Goal: Navigation & Orientation: Find specific page/section

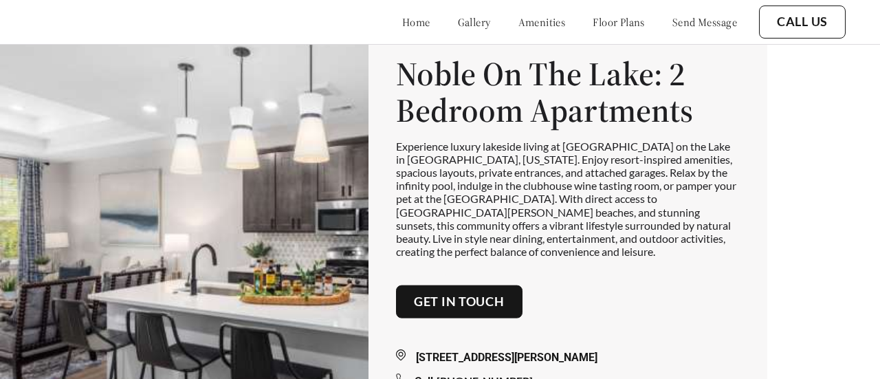
click at [680, 25] on link "send message" at bounding box center [704, 22] width 65 height 14
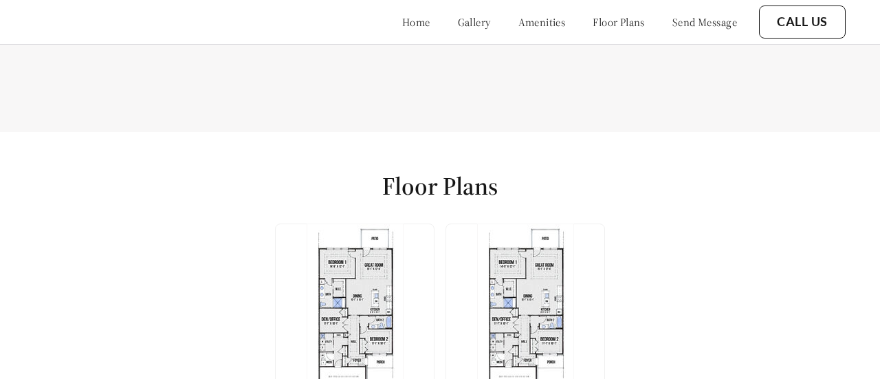
scroll to position [1638, 0]
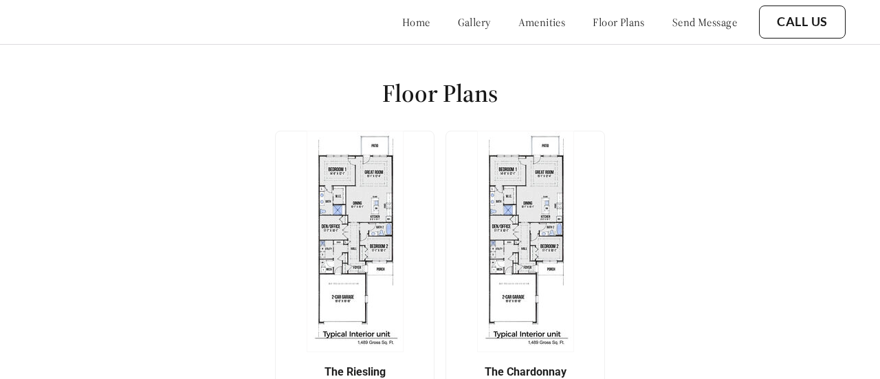
click at [611, 23] on link "floor plans" at bounding box center [619, 22] width 52 height 14
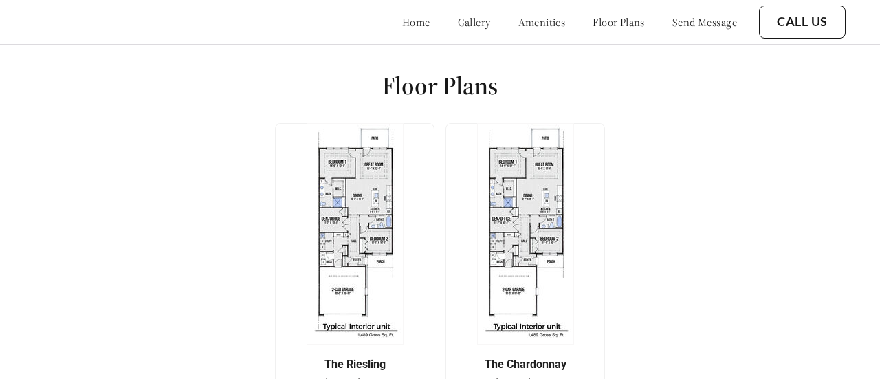
click at [458, 23] on link "gallery" at bounding box center [474, 22] width 33 height 14
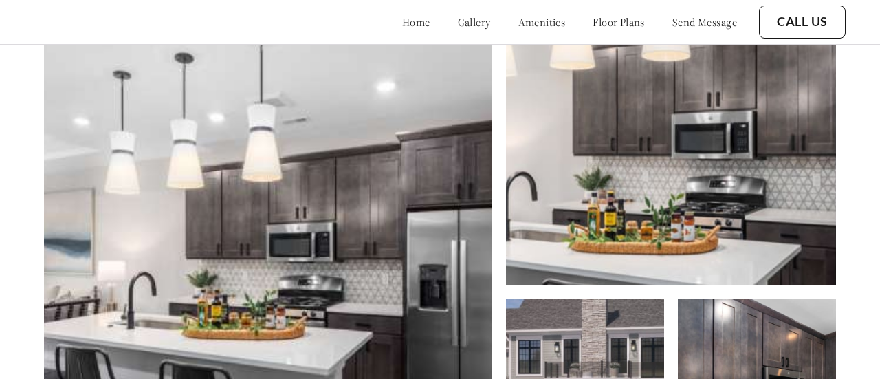
scroll to position [379, 0]
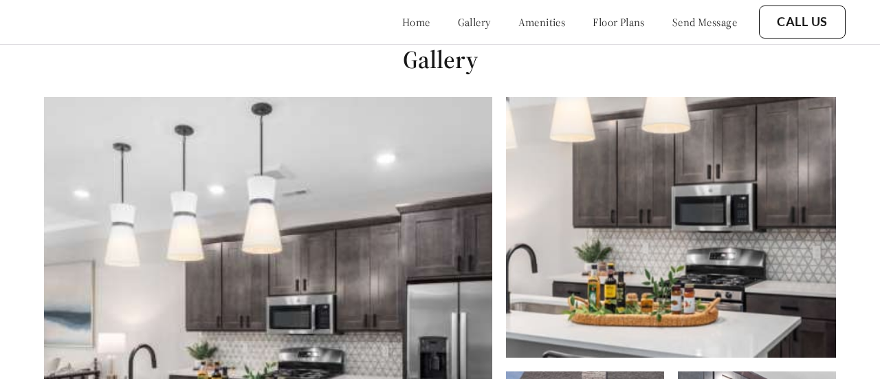
click at [518, 13] on div "home gallery amenities floor plans send message" at bounding box center [556, 21] width 362 height 37
click at [520, 23] on link "amenities" at bounding box center [541, 22] width 47 height 14
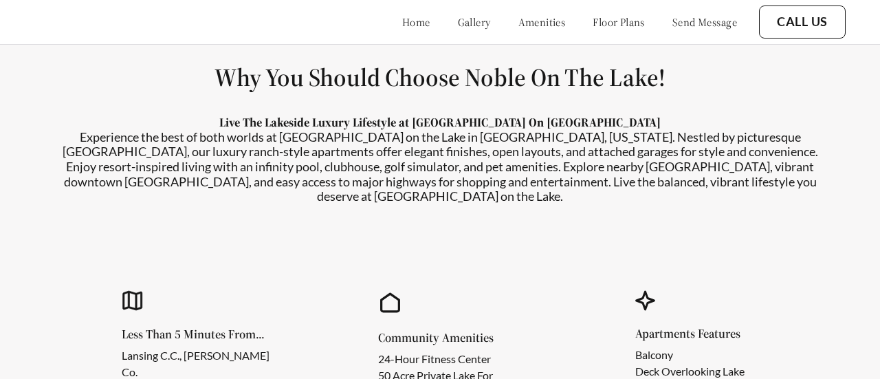
click at [598, 21] on link "floor plans" at bounding box center [619, 22] width 52 height 14
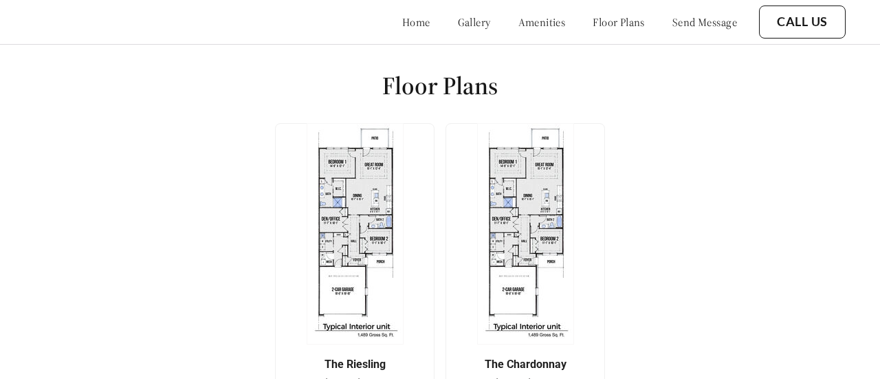
click at [684, 21] on link "send message" at bounding box center [704, 22] width 65 height 14
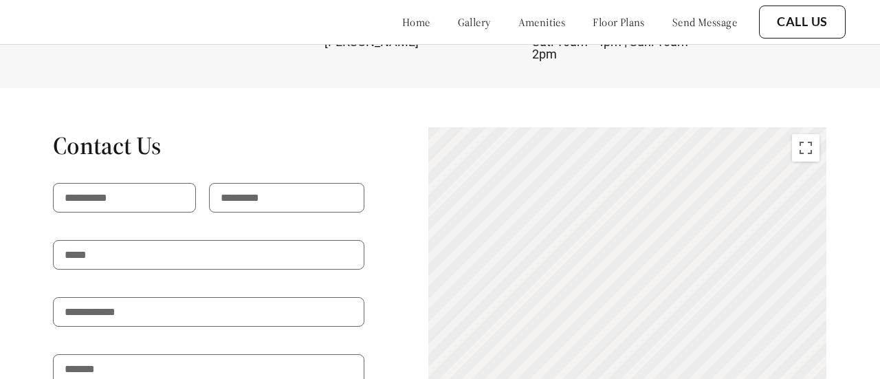
scroll to position [2250, 0]
